Goal: Check status: Check status

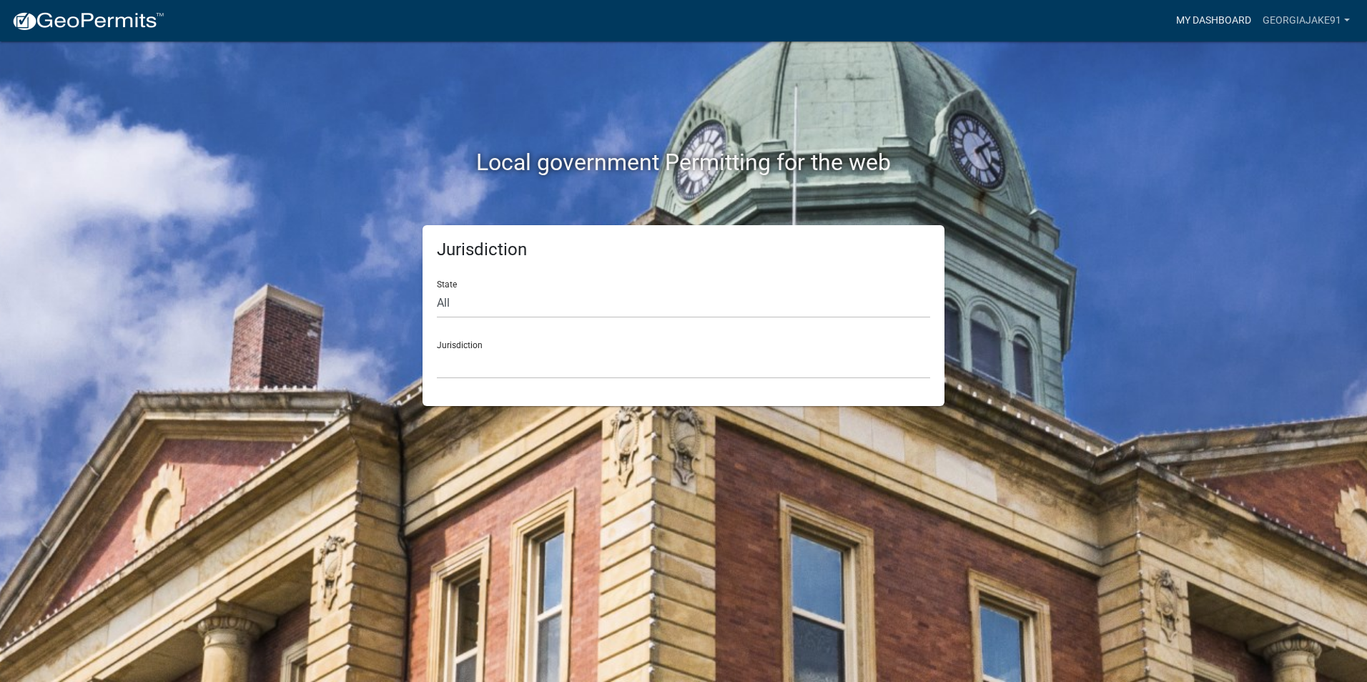
click at [1233, 11] on link "My Dashboard" at bounding box center [1214, 20] width 87 height 27
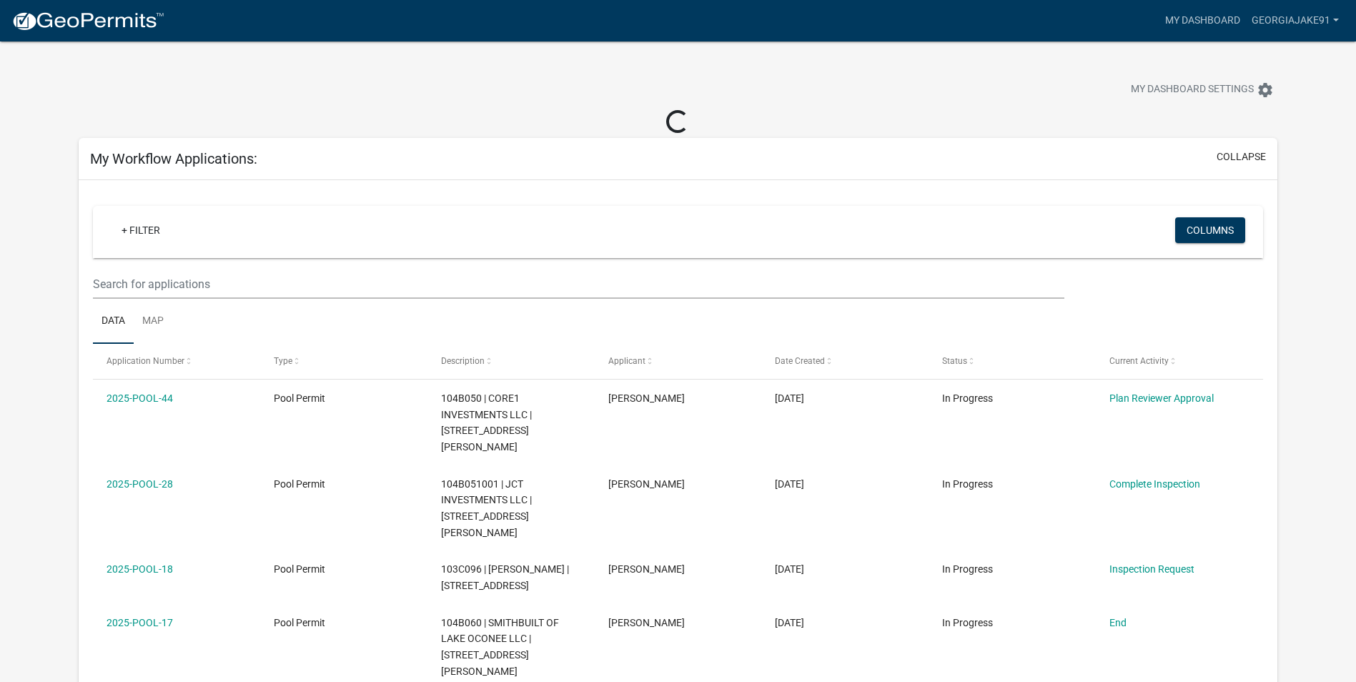
scroll to position [72, 0]
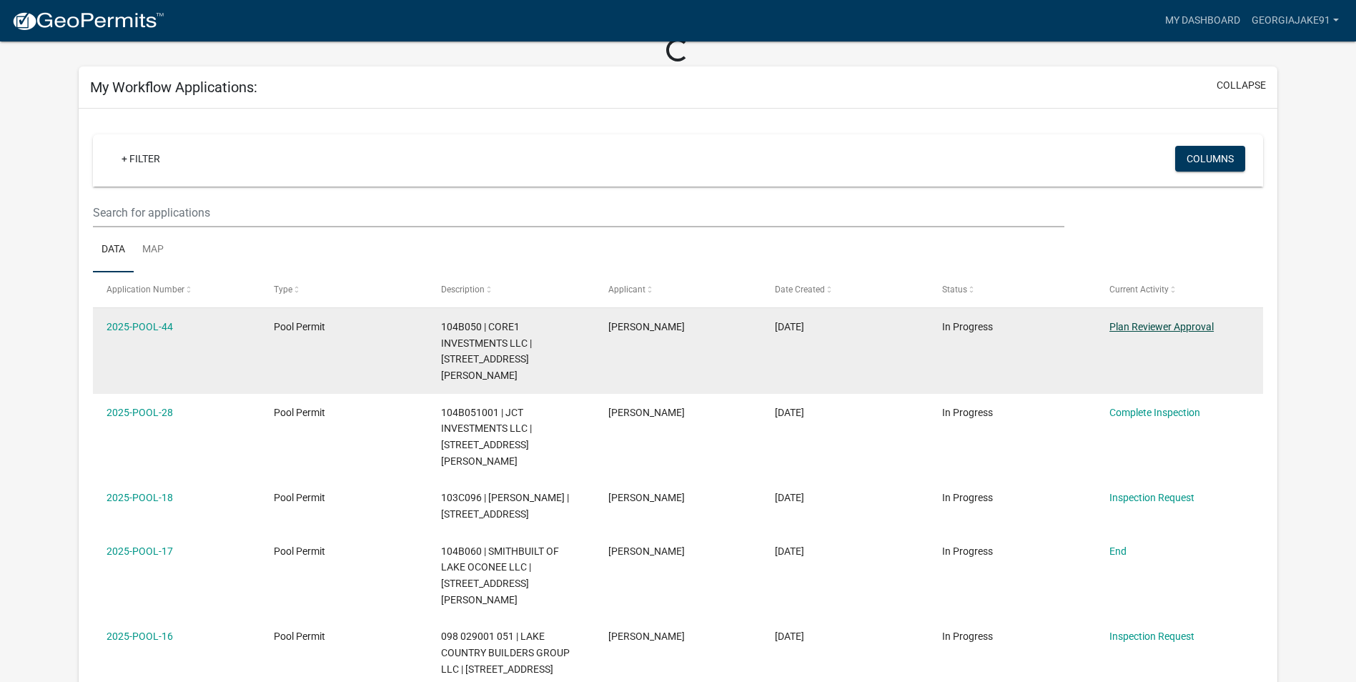
click at [1169, 330] on link "Plan Reviewer Approval" at bounding box center [1162, 326] width 104 height 11
